Goal: Check status: Check status

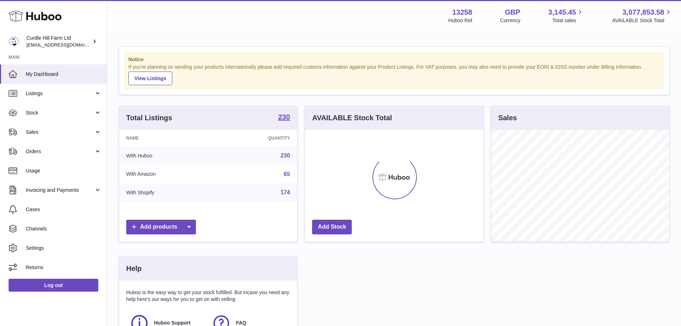
scroll to position [111, 178]
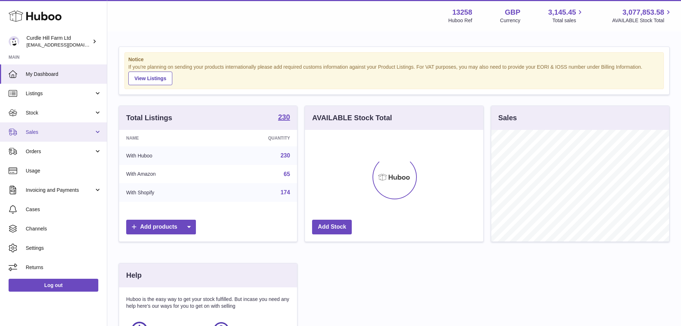
click at [40, 132] on span "Sales" at bounding box center [60, 132] width 68 height 7
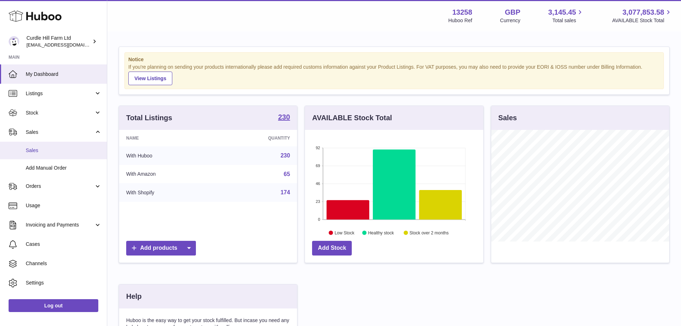
click at [35, 150] on span "Sales" at bounding box center [64, 150] width 76 height 7
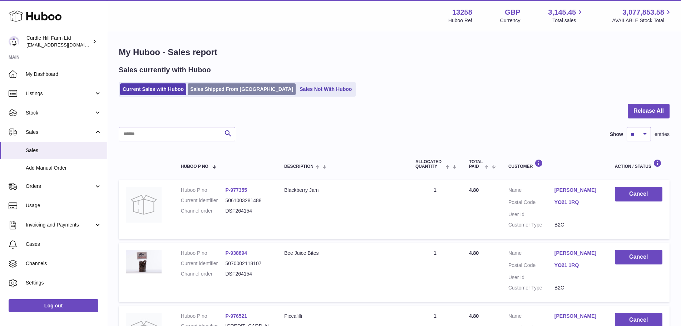
click at [236, 90] on link "Sales Shipped From [GEOGRAPHIC_DATA]" at bounding box center [242, 89] width 108 height 12
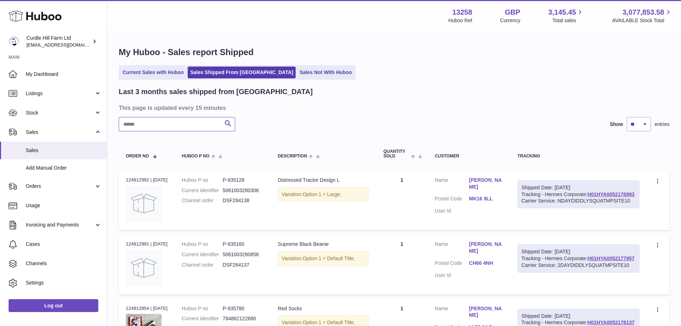
click at [164, 124] on input "text" at bounding box center [177, 124] width 117 height 14
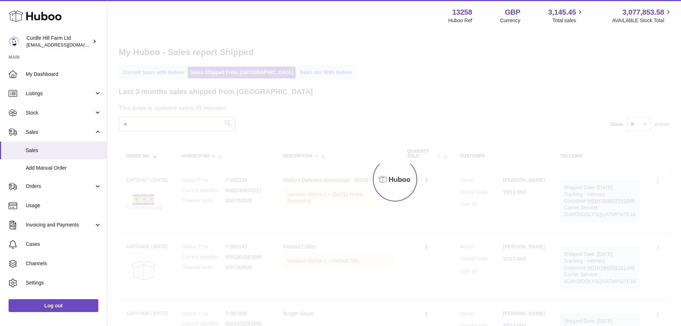
type input "*"
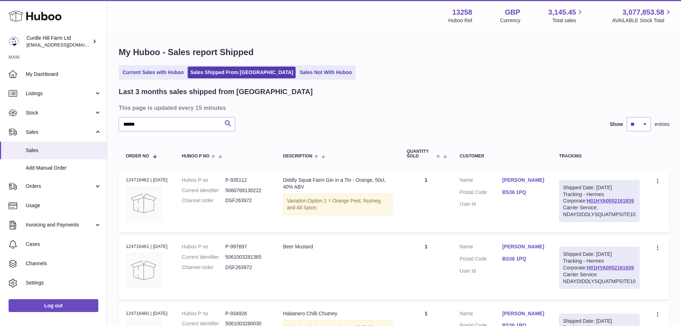
click at [525, 193] on link "BS36 1PQ" at bounding box center [523, 192] width 43 height 7
click at [515, 210] on div at bounding box center [340, 163] width 681 height 326
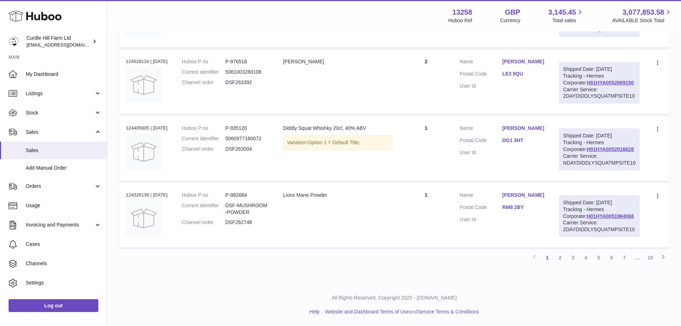
scroll to position [720, 0]
click at [558, 255] on link "2" at bounding box center [560, 257] width 13 height 13
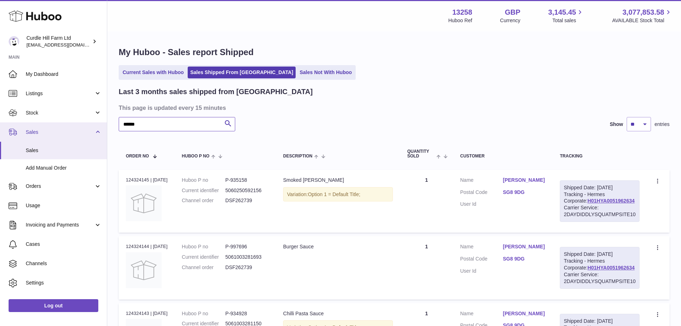
drag, startPoint x: 151, startPoint y: 120, endPoint x: 75, endPoint y: 128, distance: 76.1
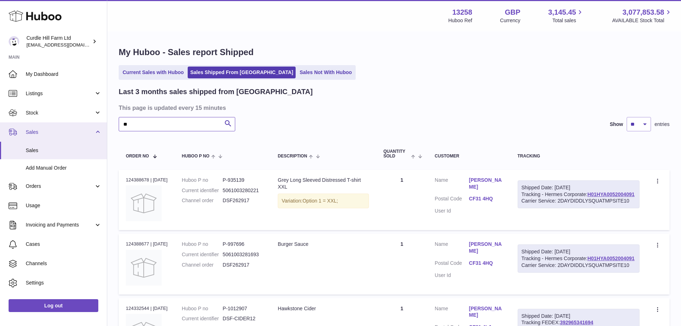
type input "*"
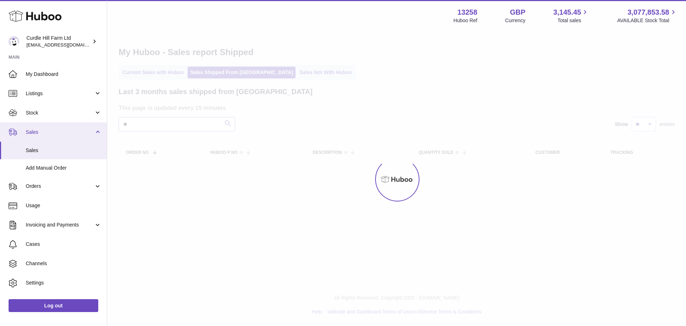
type input "*"
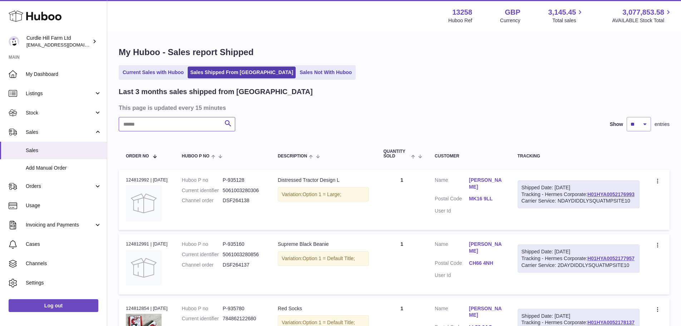
click at [175, 120] on input "text" at bounding box center [177, 124] width 117 height 14
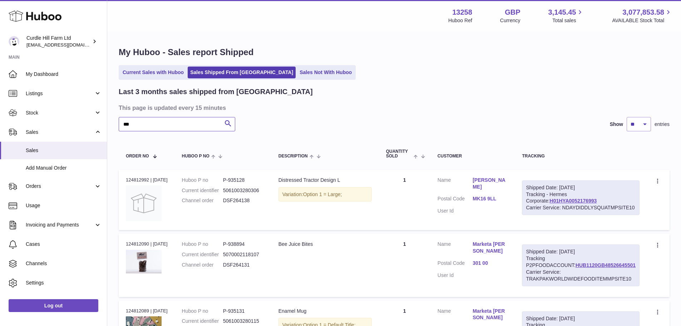
type input "****"
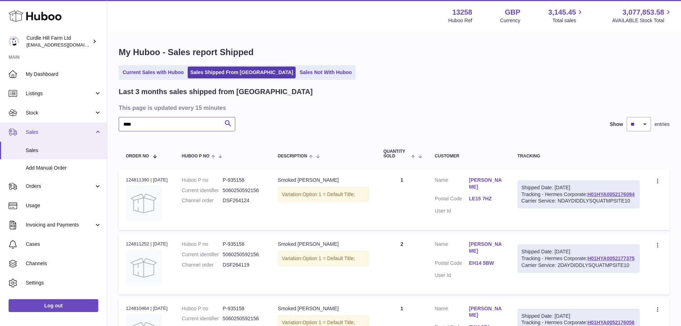
drag, startPoint x: 198, startPoint y: 122, endPoint x: 83, endPoint y: 125, distance: 115.5
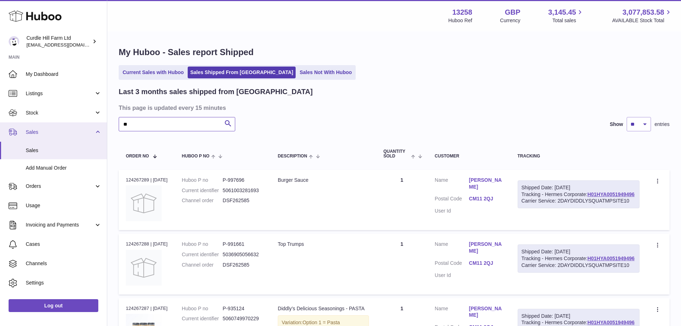
type input "*"
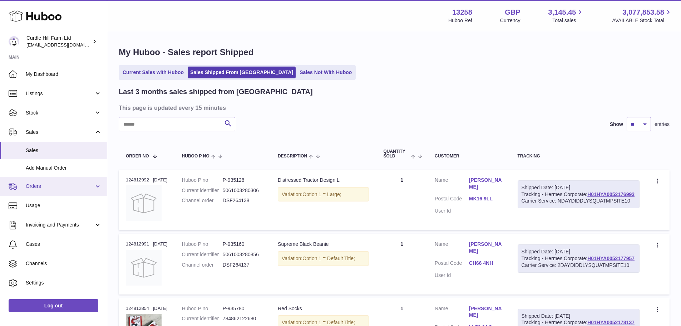
click at [49, 184] on span "Orders" at bounding box center [60, 186] width 68 height 7
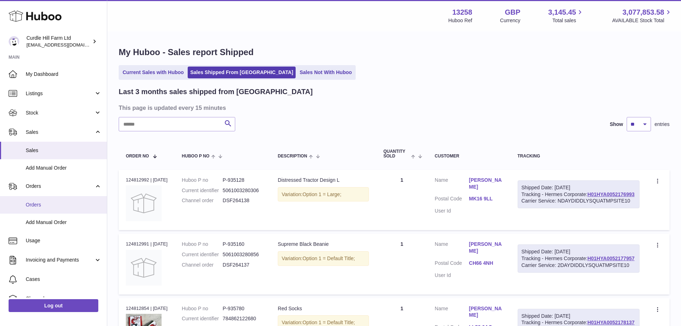
click at [39, 205] on span "Orders" at bounding box center [64, 204] width 76 height 7
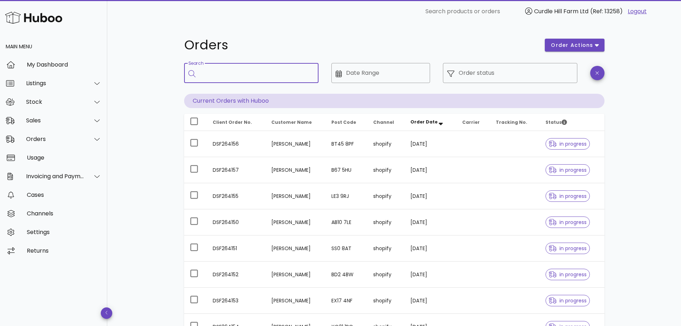
click at [224, 73] on input "Search" at bounding box center [256, 72] width 113 height 11
type input "**********"
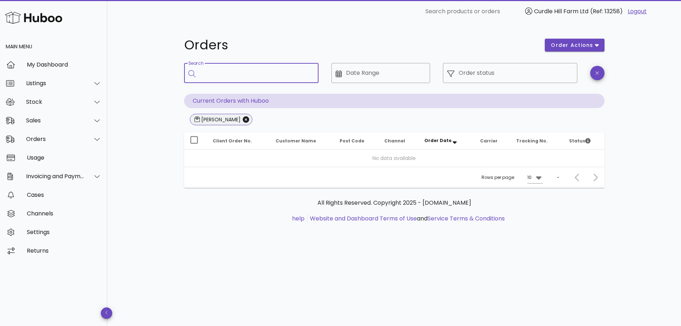
click at [226, 118] on div "cara hughes" at bounding box center [220, 119] width 41 height 7
click at [362, 69] on input "Date Range" at bounding box center [386, 72] width 80 height 11
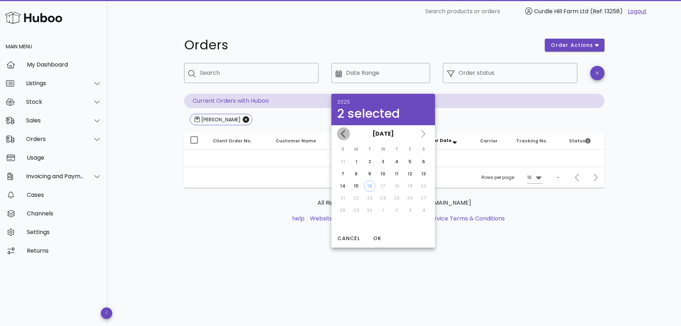
click at [345, 133] on icon "Previous month" at bounding box center [343, 133] width 9 height 9
click at [347, 133] on icon "Previous month" at bounding box center [343, 133] width 9 height 9
click at [347, 133] on div "June 2025" at bounding box center [383, 133] width 104 height 17
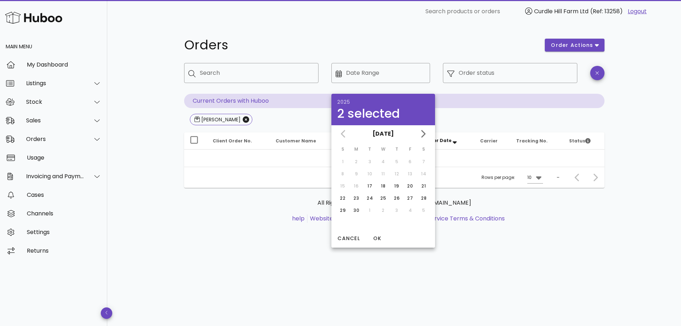
click at [341, 132] on div "June 2025" at bounding box center [383, 133] width 104 height 17
click at [344, 134] on div "June 2025" at bounding box center [383, 133] width 104 height 17
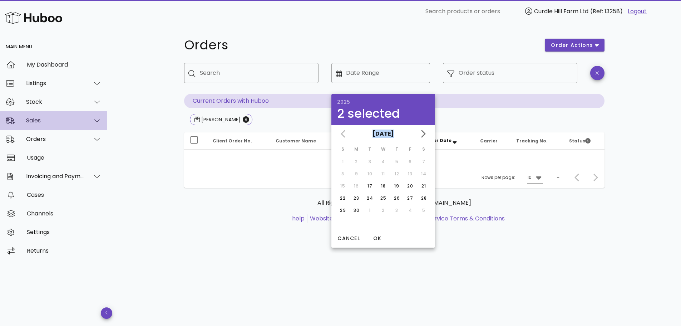
click at [46, 119] on div "Sales" at bounding box center [55, 120] width 58 height 7
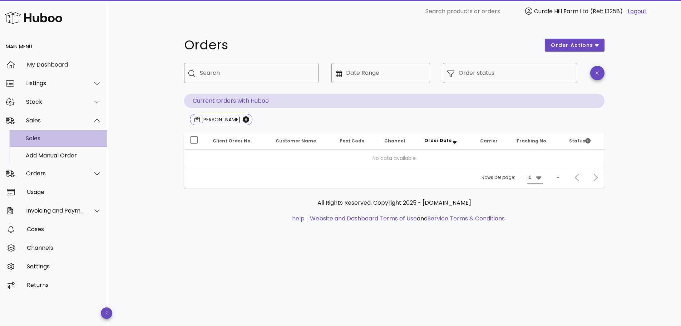
click at [42, 136] on div "Sales" at bounding box center [64, 138] width 76 height 7
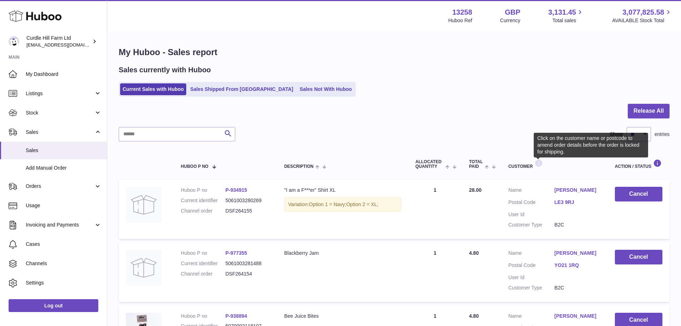
click at [539, 163] on icon at bounding box center [538, 163] width 9 height 9
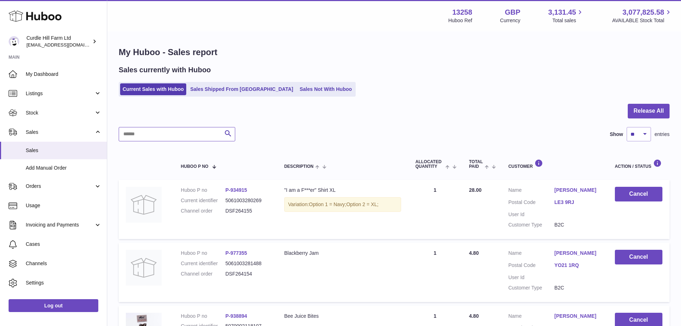
click at [175, 134] on input "text" at bounding box center [177, 134] width 117 height 14
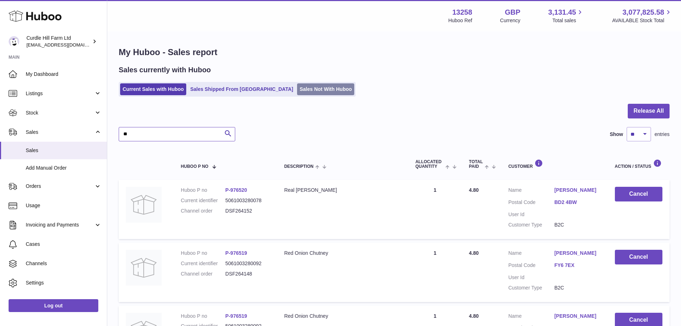
type input "**"
click at [314, 91] on link "Sales Not With Huboo" at bounding box center [325, 89] width 57 height 12
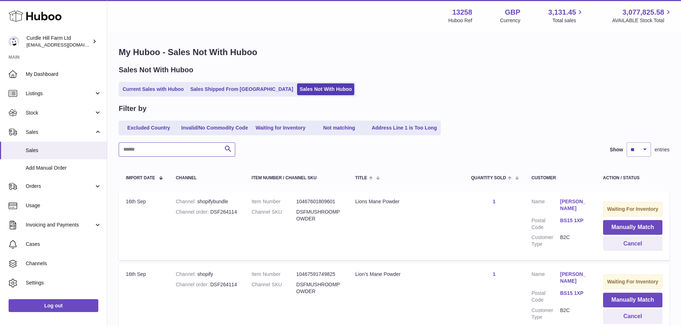
click at [170, 148] on input "text" at bounding box center [177, 149] width 117 height 14
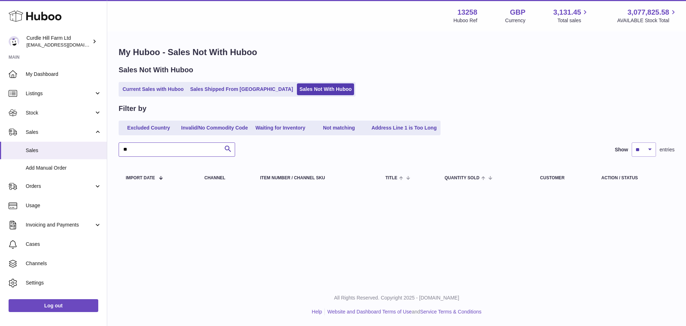
type input "*"
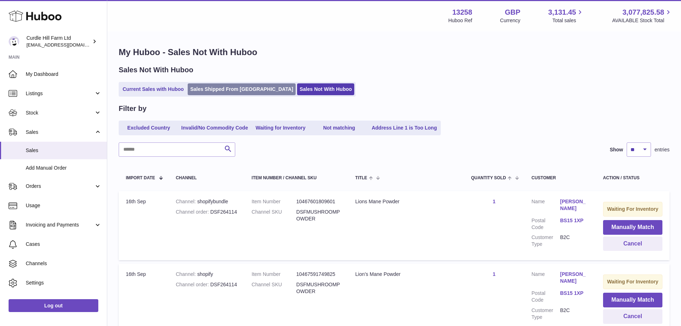
click at [243, 92] on link "Sales Shipped From [GEOGRAPHIC_DATA]" at bounding box center [242, 89] width 108 height 12
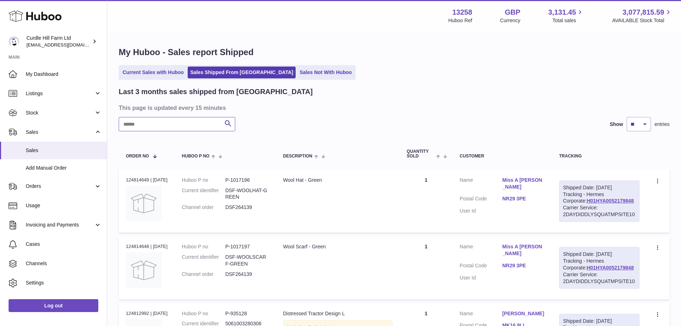
click at [202, 124] on input "text" at bounding box center [177, 124] width 117 height 14
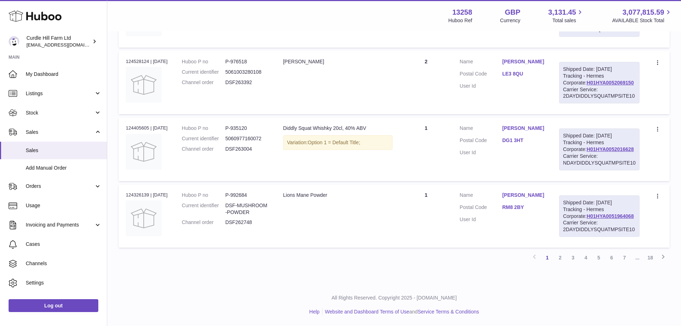
scroll to position [720, 0]
type input "******"
click at [560, 259] on link "2" at bounding box center [560, 257] width 13 height 13
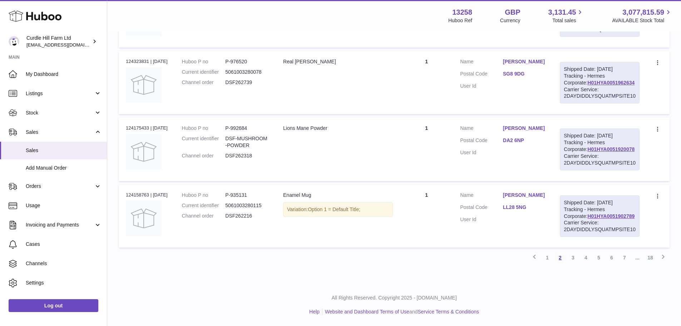
scroll to position [711, 0]
click at [516, 205] on link "LL28 5NG" at bounding box center [524, 207] width 43 height 7
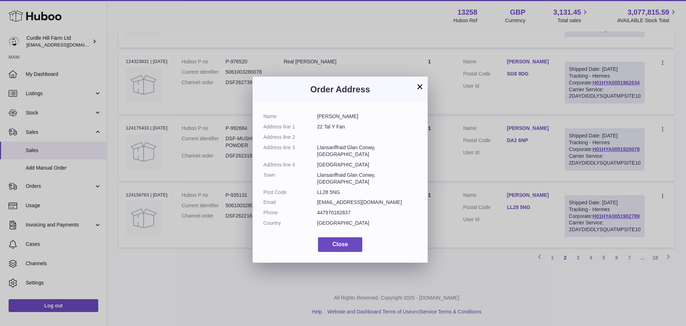
click at [420, 89] on button "×" at bounding box center [420, 86] width 9 height 9
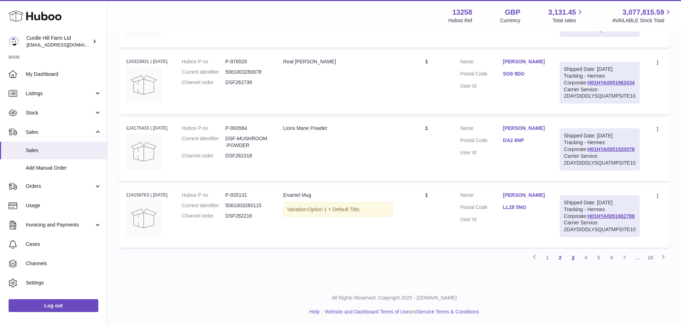
click at [571, 264] on link "3" at bounding box center [572, 257] width 13 height 13
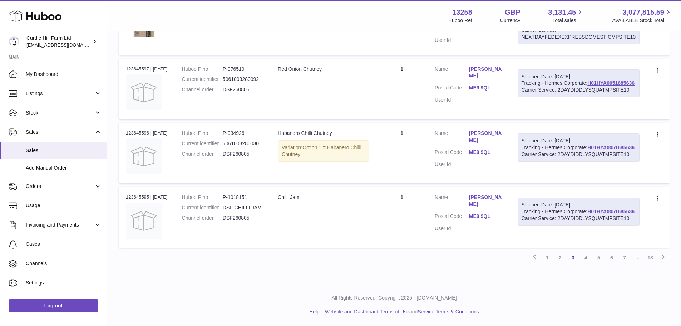
scroll to position [579, 0]
click at [581, 254] on link "4" at bounding box center [585, 257] width 13 height 13
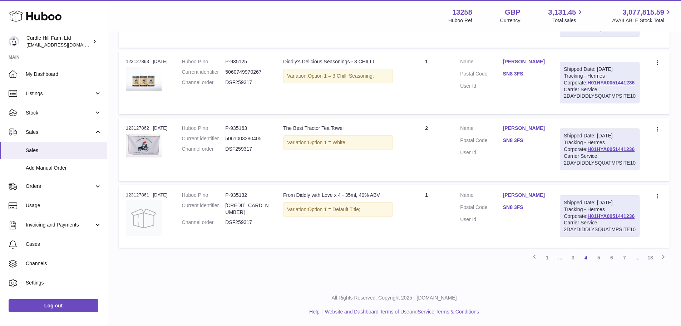
scroll to position [675, 0]
click at [600, 264] on link "5" at bounding box center [598, 257] width 13 height 13
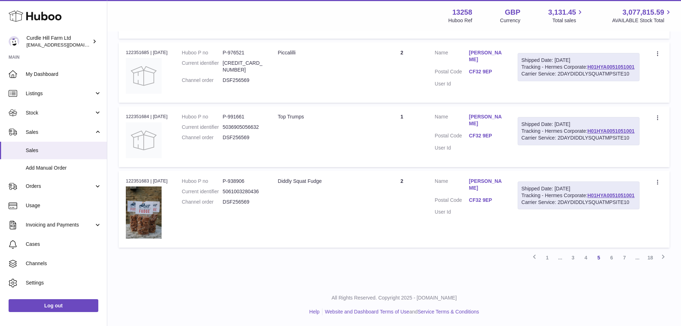
scroll to position [592, 0]
click at [611, 257] on link "6" at bounding box center [611, 257] width 13 height 13
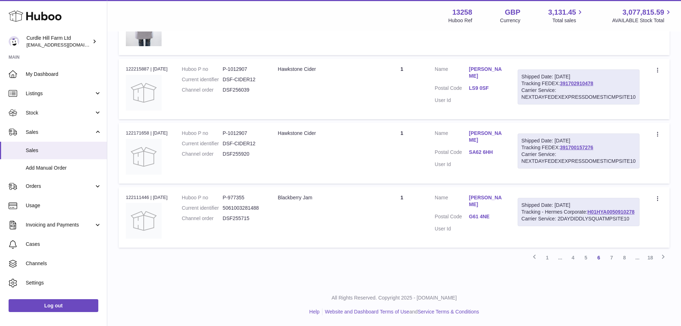
scroll to position [581, 0]
click at [613, 253] on link "7" at bounding box center [611, 257] width 13 height 13
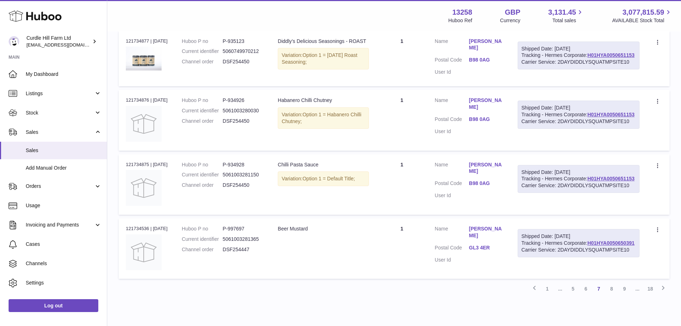
scroll to position [403, 0]
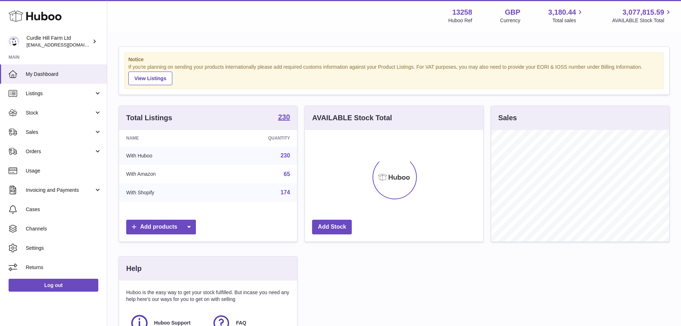
scroll to position [111, 178]
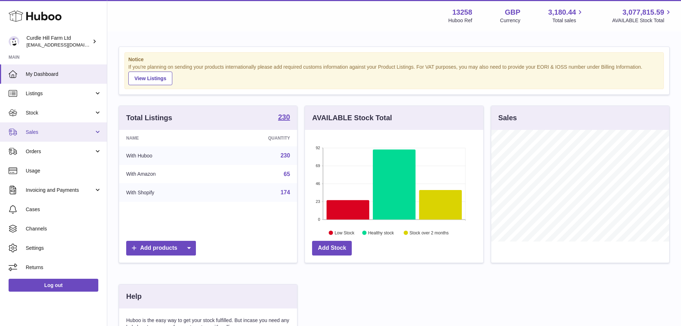
click at [48, 130] on span "Sales" at bounding box center [60, 132] width 68 height 7
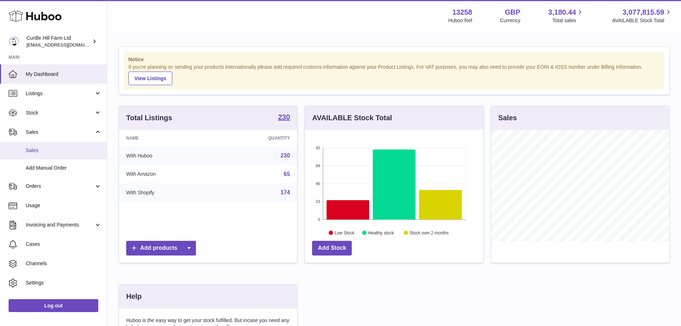
click at [42, 150] on span "Sales" at bounding box center [64, 150] width 76 height 7
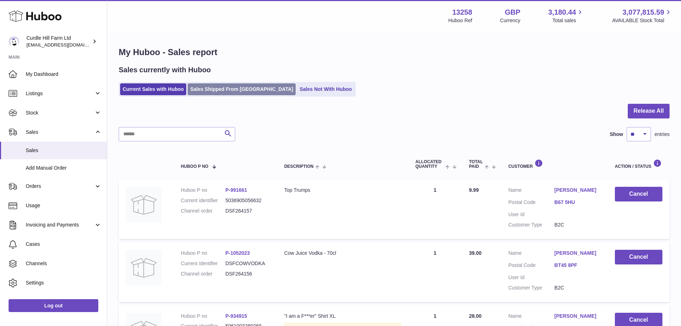
click at [219, 87] on link "Sales Shipped From [GEOGRAPHIC_DATA]" at bounding box center [242, 89] width 108 height 12
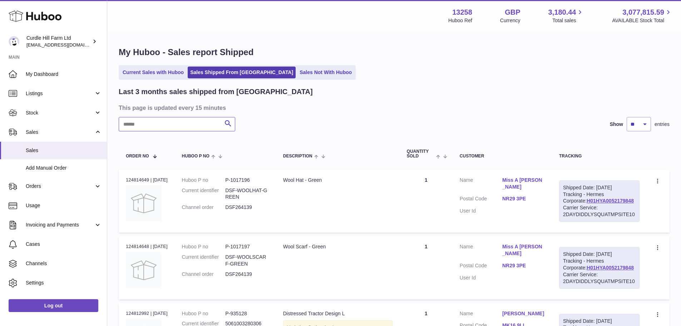
click at [162, 123] on input "text" at bounding box center [177, 124] width 117 height 14
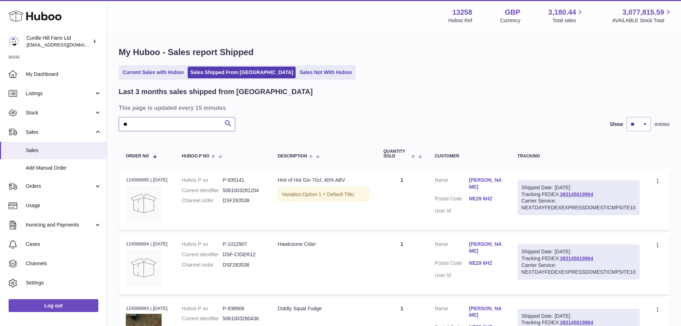
type input "*"
